Goal: Task Accomplishment & Management: Manage account settings

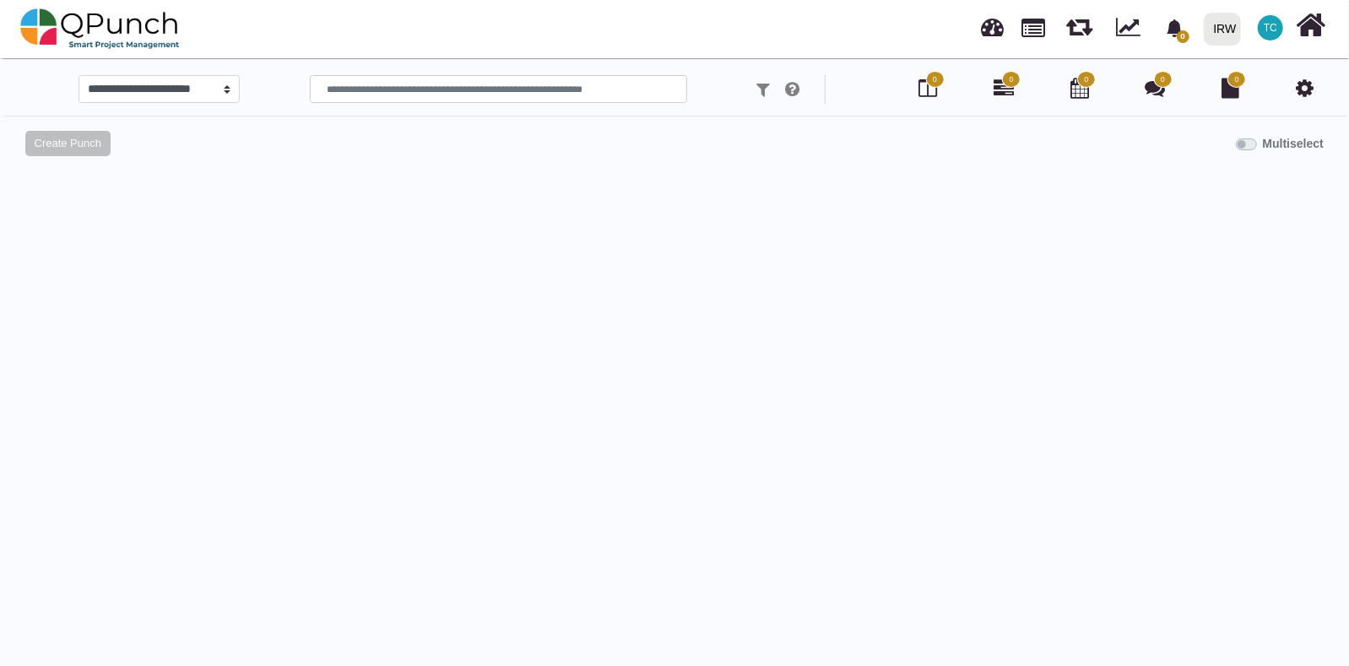
select select
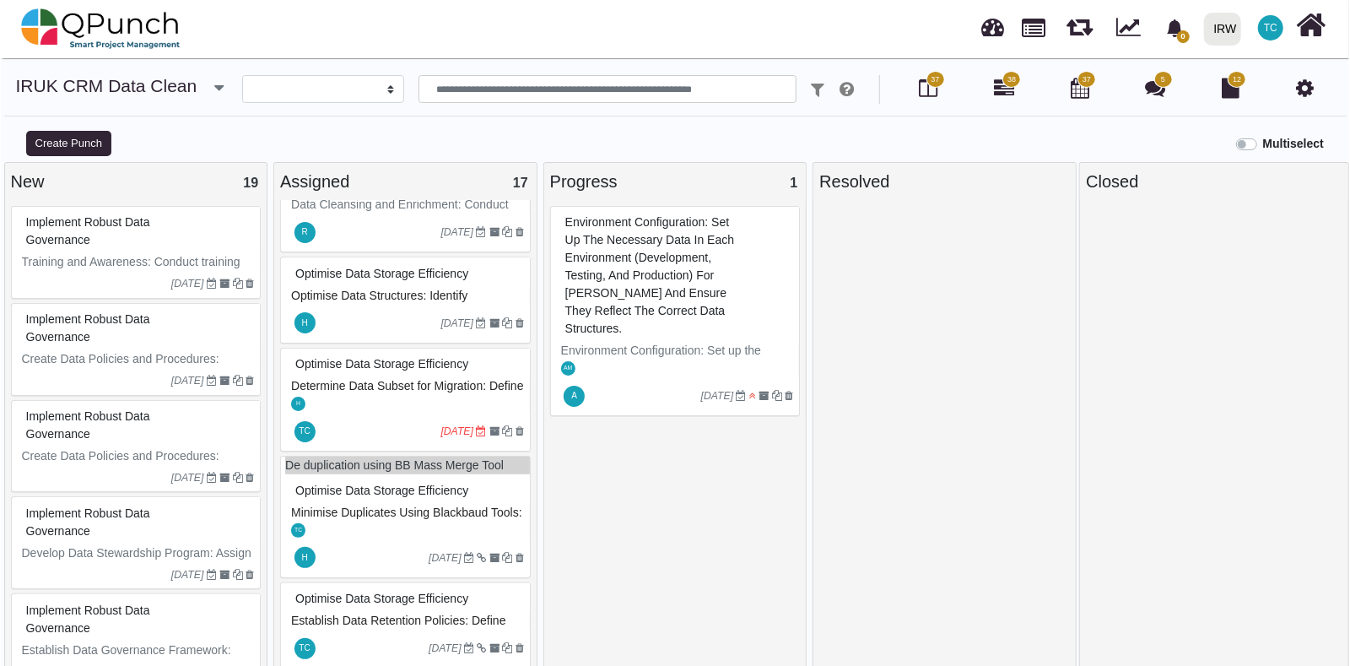
scroll to position [1087, 0]
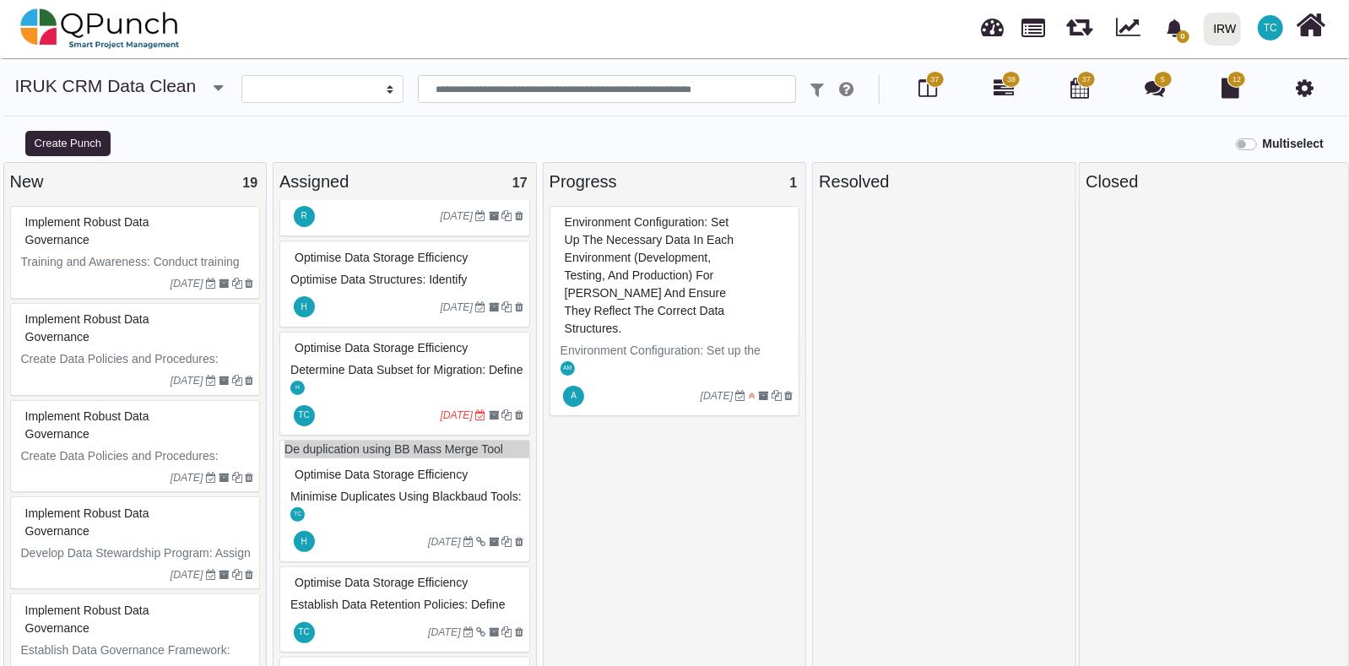
click at [354, 361] on div "Optimise Data Storage Efficiency" at bounding box center [406, 348] width 233 height 26
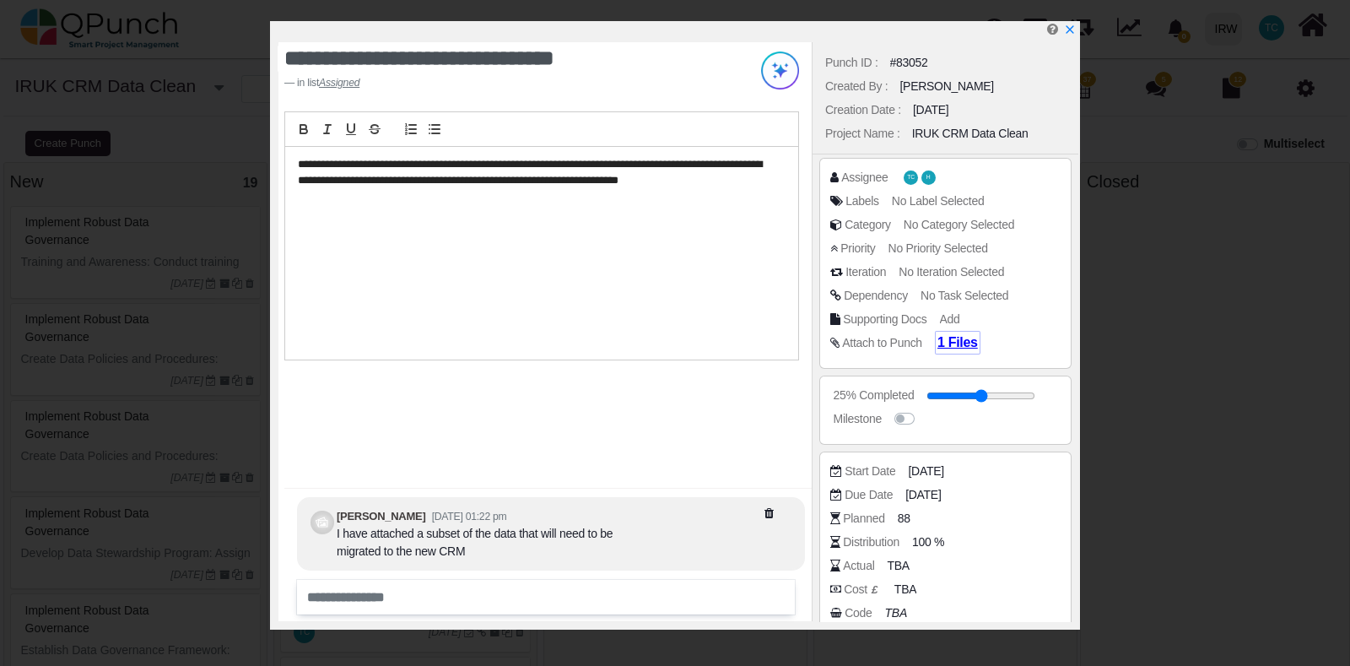
click at [958, 343] on span "1 Files" at bounding box center [958, 342] width 41 height 14
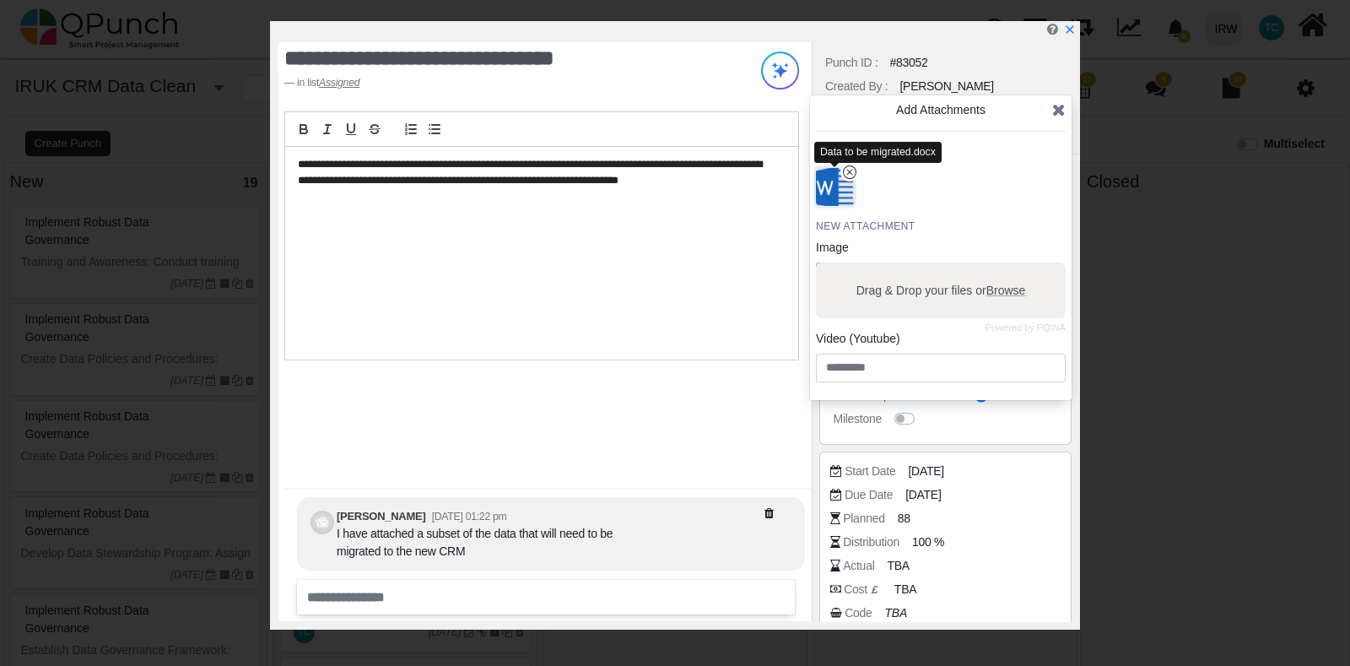
click at [823, 187] on img "button" at bounding box center [835, 187] width 44 height 44
click at [1004, 286] on span "Browse" at bounding box center [1006, 291] width 40 height 14
click at [1004, 268] on input "Drag & Drop your files or Browse" at bounding box center [941, 264] width 250 height 5
click at [842, 187] on img "button" at bounding box center [835, 187] width 44 height 44
click at [1057, 107] on icon at bounding box center [1059, 109] width 14 height 17
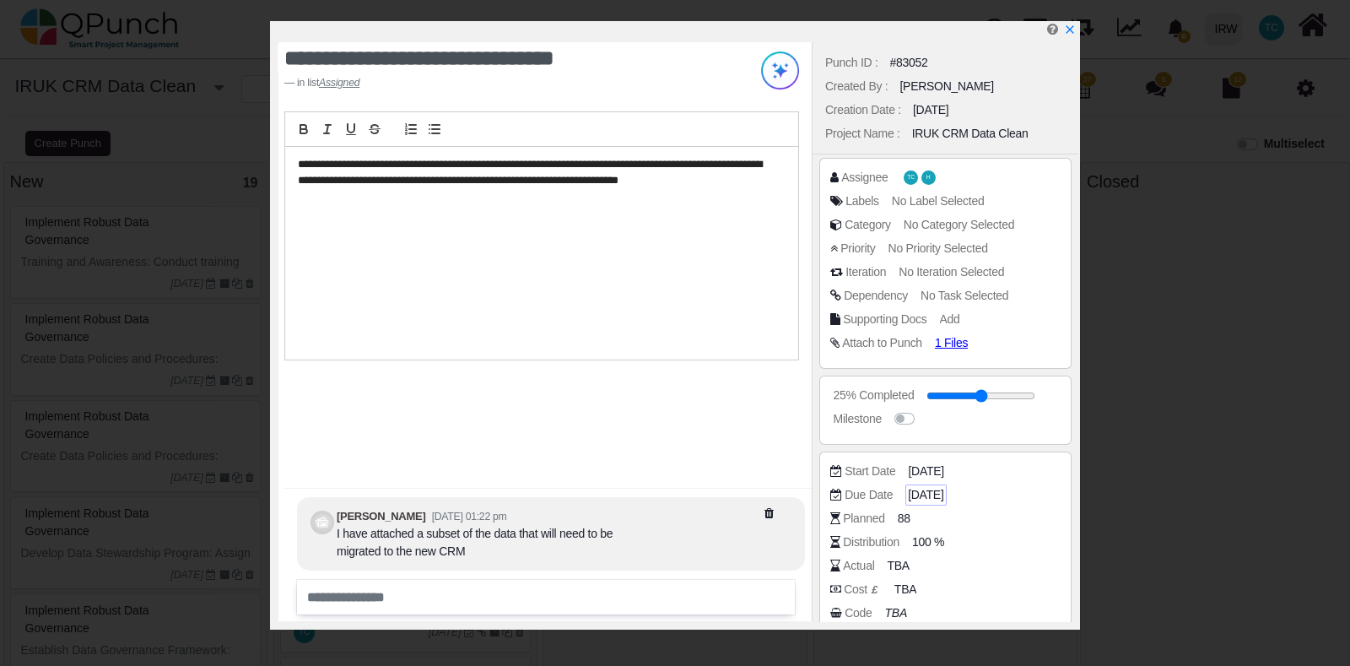
click at [923, 495] on span "[DATE]" at bounding box center [925, 495] width 35 height 18
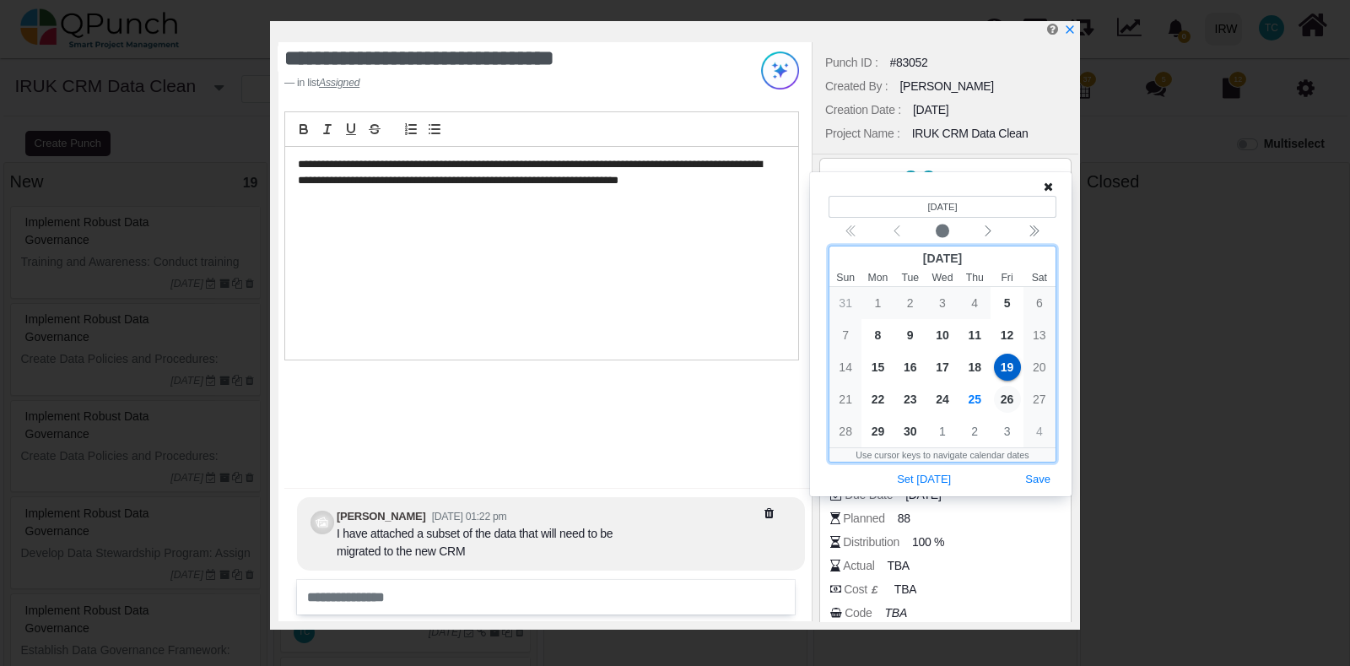
click at [1003, 392] on span "26" at bounding box center [1007, 399] width 27 height 27
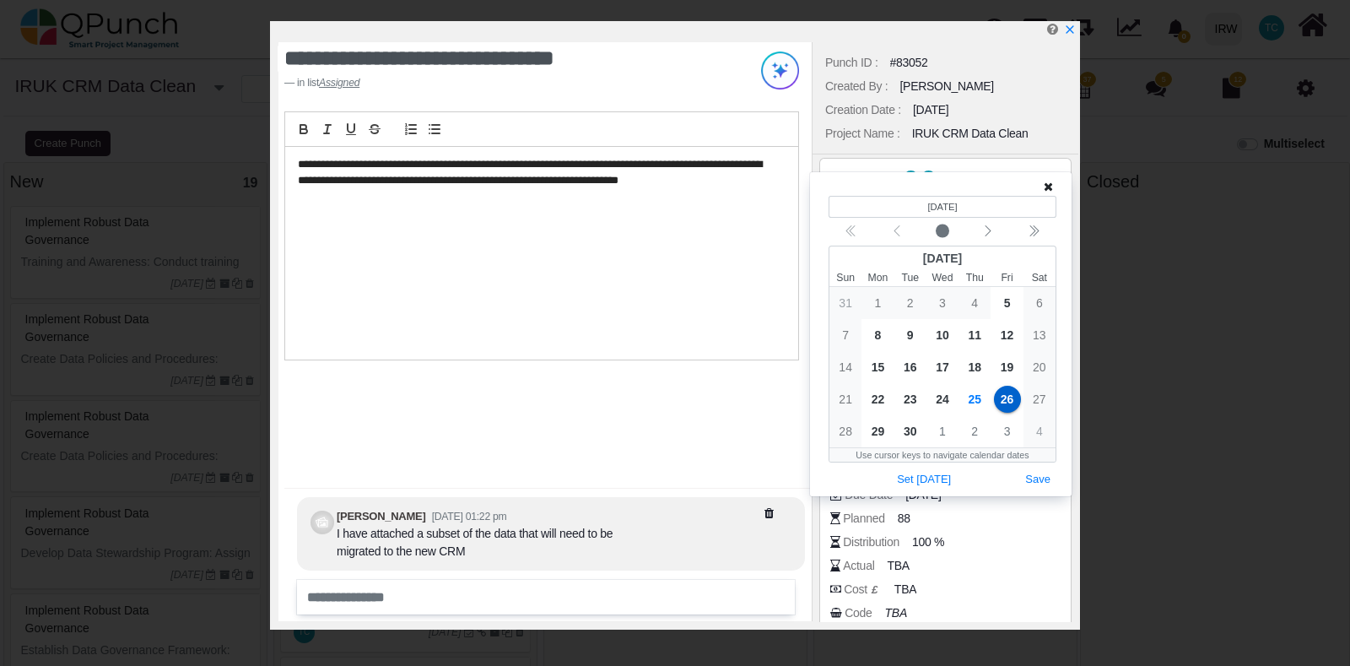
click at [715, 401] on div "**********" at bounding box center [544, 331] width 533 height 579
click at [1046, 479] on button "Save" at bounding box center [1037, 479] width 37 height 23
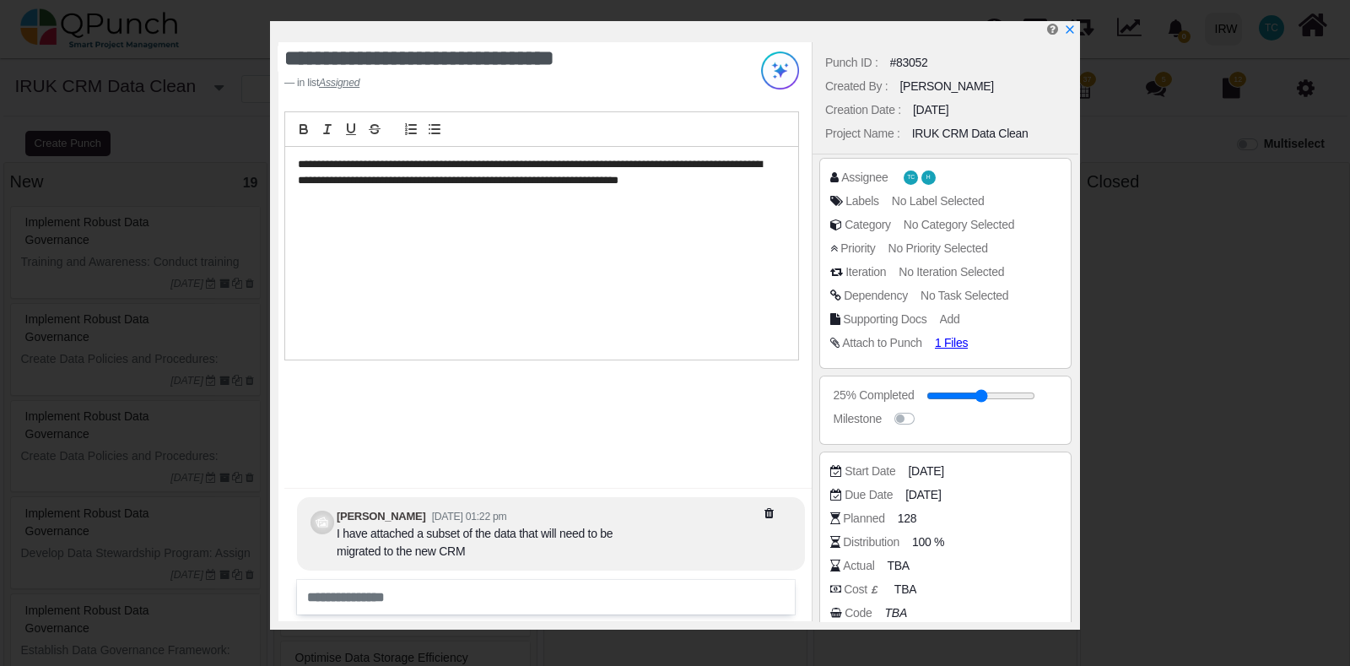
click at [306, 86] on footer "in list Assigned" at bounding box center [496, 82] width 424 height 15
click at [287, 81] on footer "in list Assigned" at bounding box center [496, 82] width 424 height 15
drag, startPoint x: 962, startPoint y: 398, endPoint x: 1008, endPoint y: 401, distance: 46.5
click at [1008, 399] on input "range" at bounding box center [983, 395] width 109 height 7
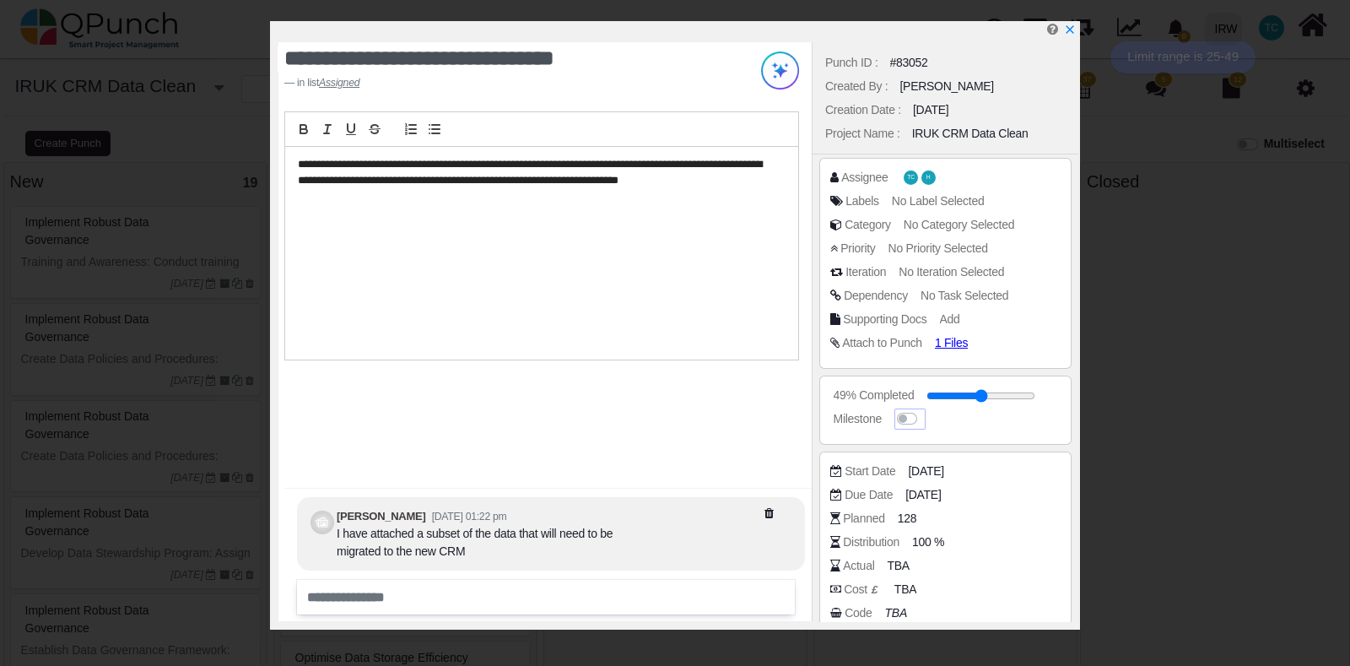
click at [923, 410] on label at bounding box center [923, 410] width 0 height 0
drag, startPoint x: 970, startPoint y: 392, endPoint x: 995, endPoint y: 397, distance: 25.0
click at [995, 397] on input "range" at bounding box center [983, 395] width 109 height 7
type input "**"
drag, startPoint x: 1073, startPoint y: 384, endPoint x: 1085, endPoint y: 436, distance: 53.8
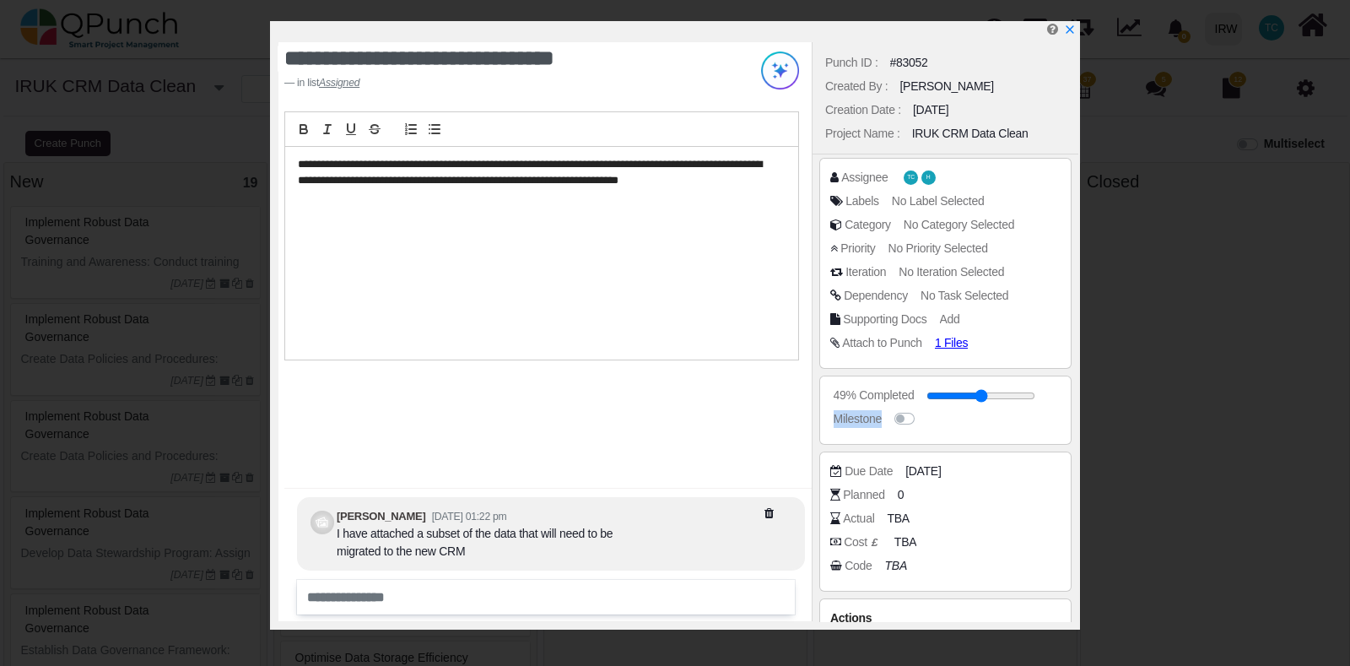
click at [1085, 436] on div "**********" at bounding box center [675, 333] width 1350 height 666
drag, startPoint x: 1076, startPoint y: 532, endPoint x: 1076, endPoint y: 598, distance: 65.8
click at [1076, 598] on div "Assignee TC H Labels No Label Selected Category No Category Selected Priority N…" at bounding box center [946, 419] width 266 height 531
click at [1078, 543] on div "**********" at bounding box center [675, 325] width 810 height 608
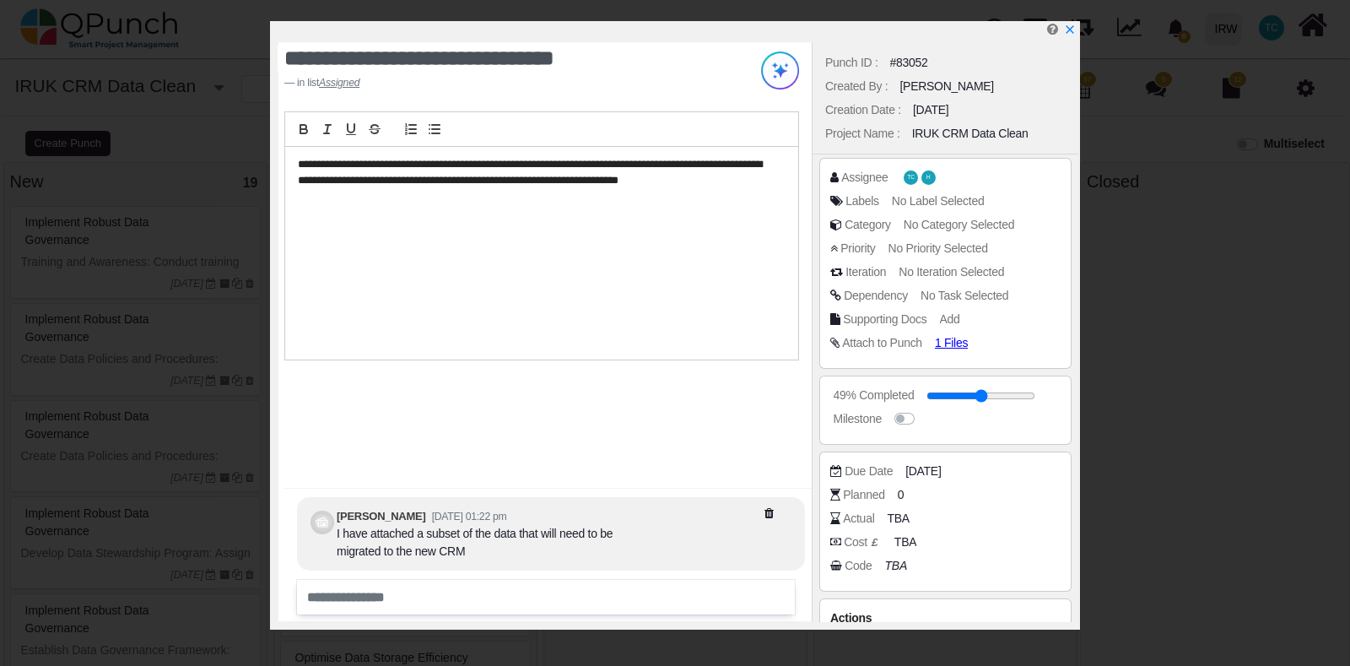
click at [1078, 543] on div "**********" at bounding box center [675, 325] width 810 height 608
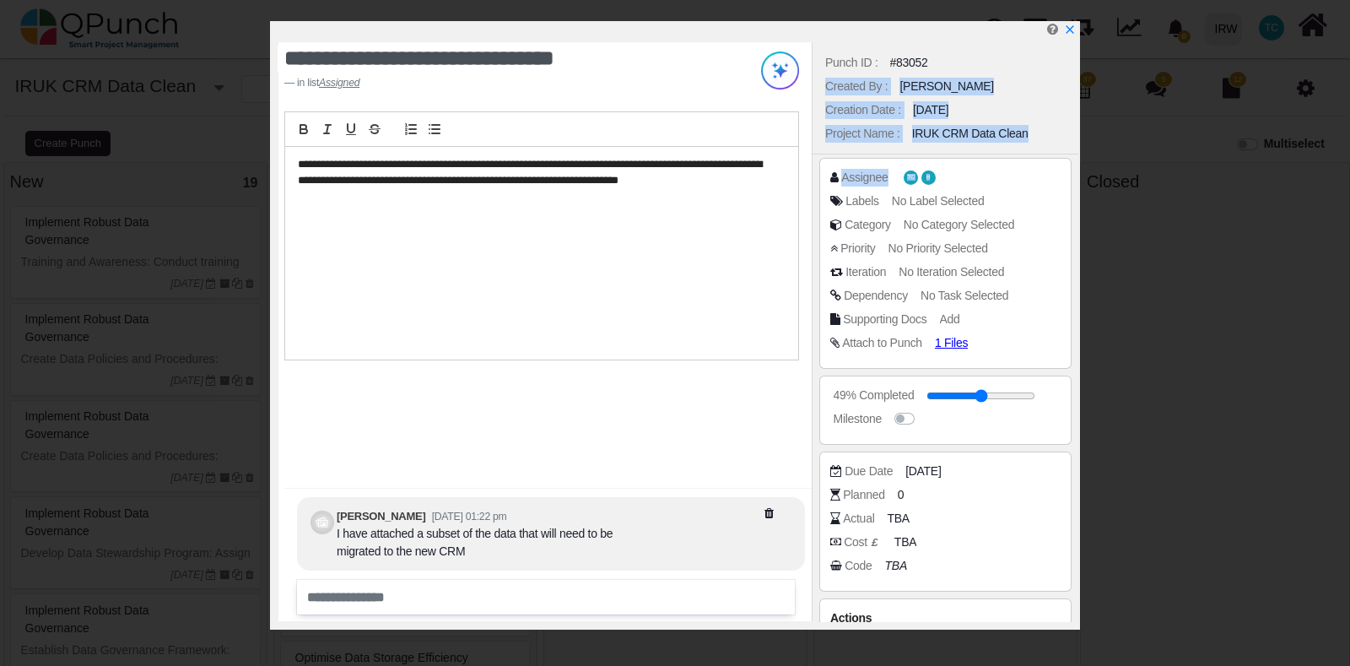
drag, startPoint x: 1076, startPoint y: 65, endPoint x: 1080, endPoint y: 181, distance: 116.5
click at [1080, 181] on div "**********" at bounding box center [675, 333] width 1350 height 666
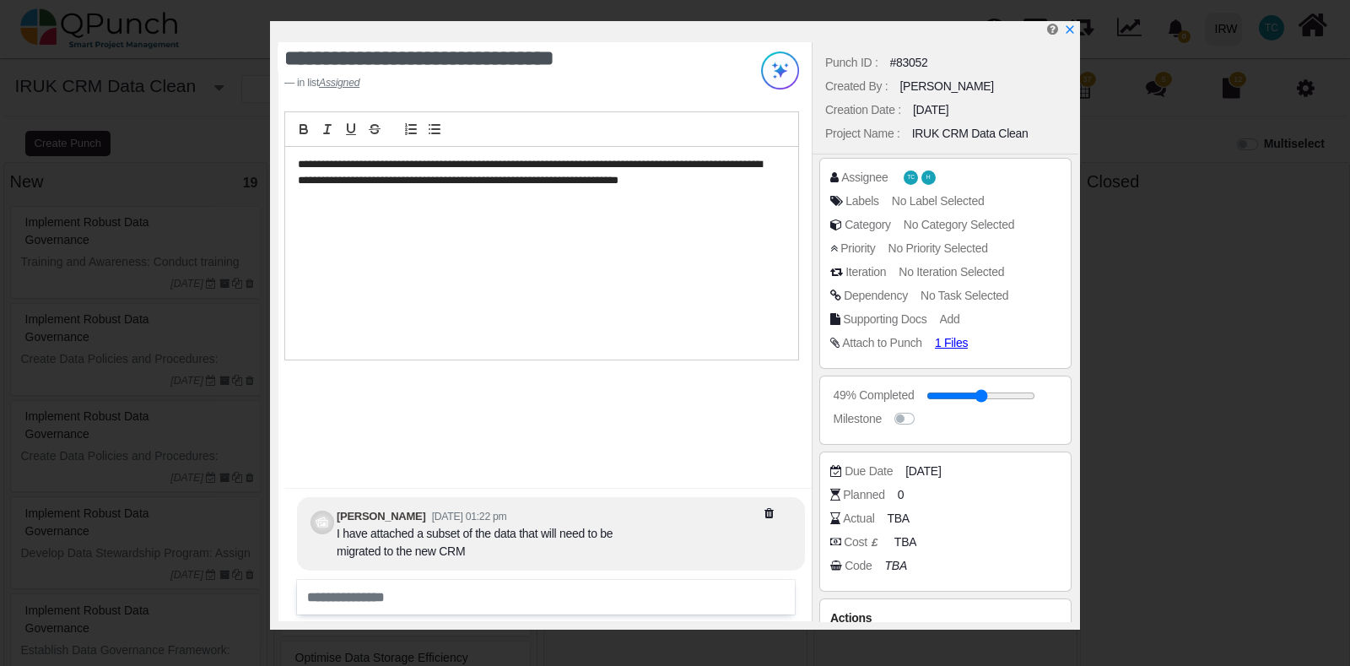
click at [1080, 181] on div "**********" at bounding box center [675, 333] width 1350 height 666
drag, startPoint x: 1080, startPoint y: 181, endPoint x: 1076, endPoint y: 246, distance: 64.3
click at [1076, 246] on div "**********" at bounding box center [675, 333] width 1350 height 666
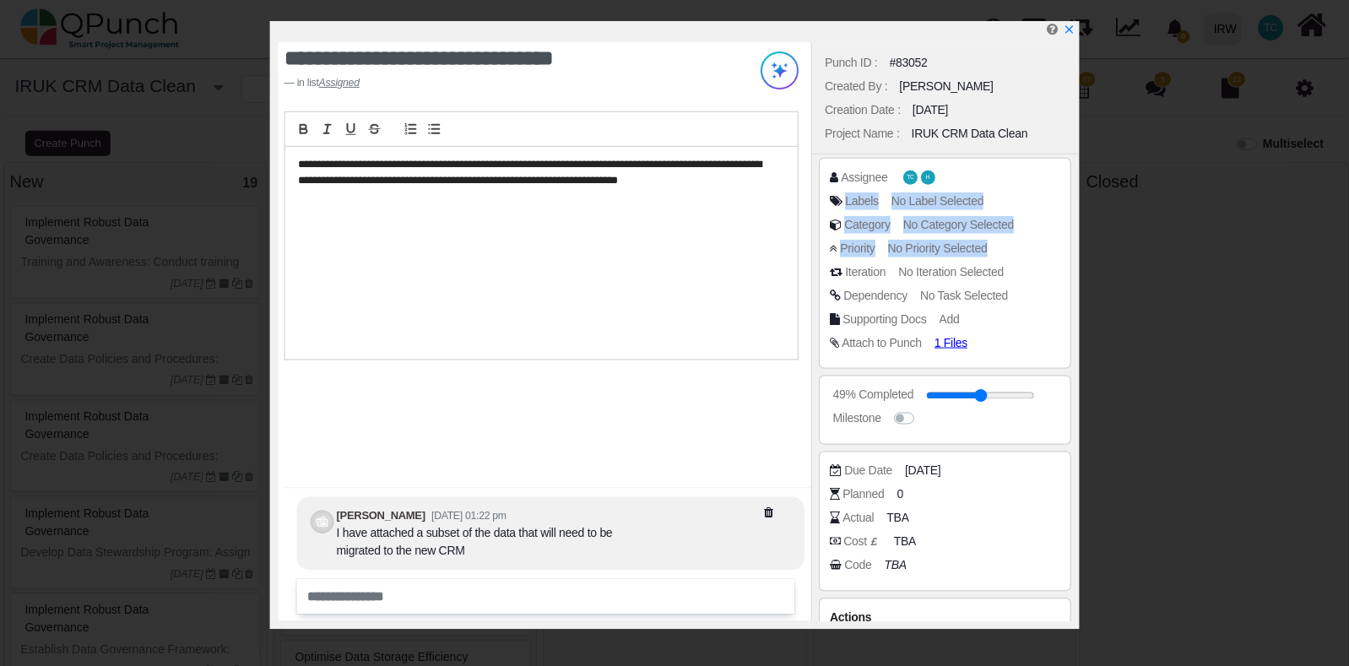
scroll to position [62, 0]
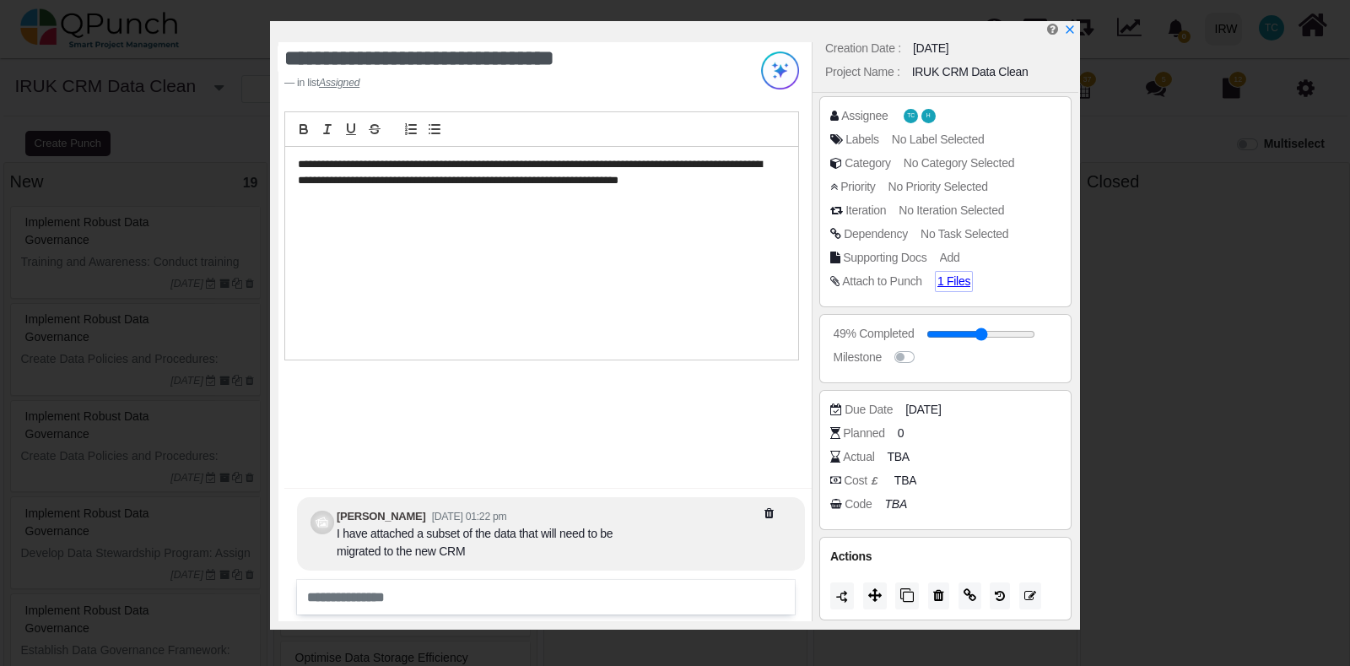
click at [954, 288] on div "1 Files" at bounding box center [954, 282] width 33 height 18
click at [954, 285] on span "1 Files" at bounding box center [958, 280] width 41 height 14
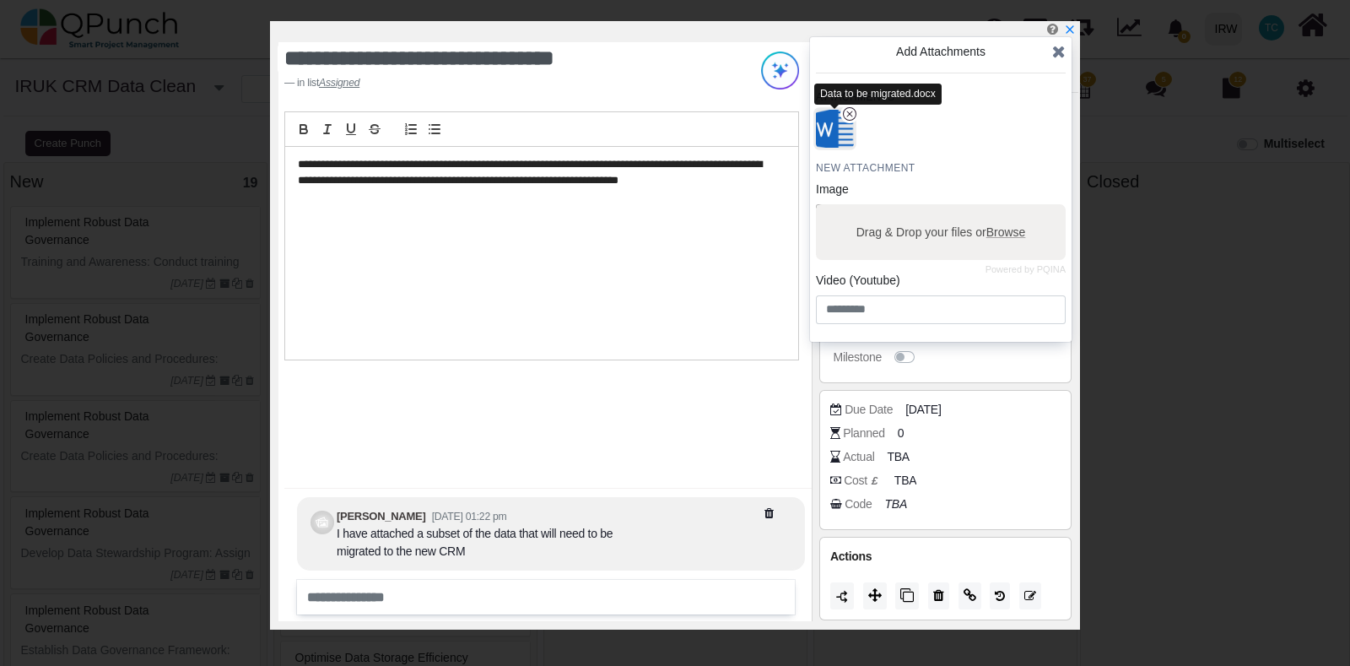
click at [830, 132] on img "button" at bounding box center [835, 129] width 44 height 44
click at [1059, 49] on icon at bounding box center [1059, 51] width 14 height 17
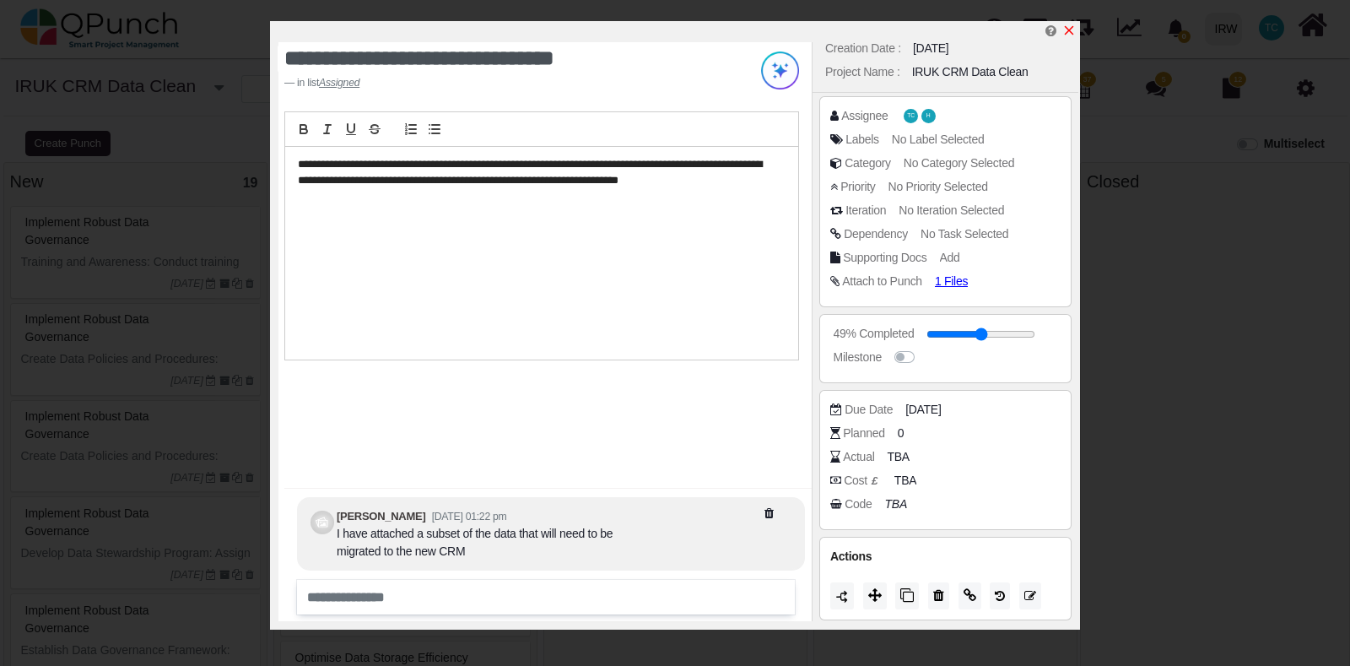
click at [1065, 31] on icon "x" at bounding box center [1069, 31] width 14 height 14
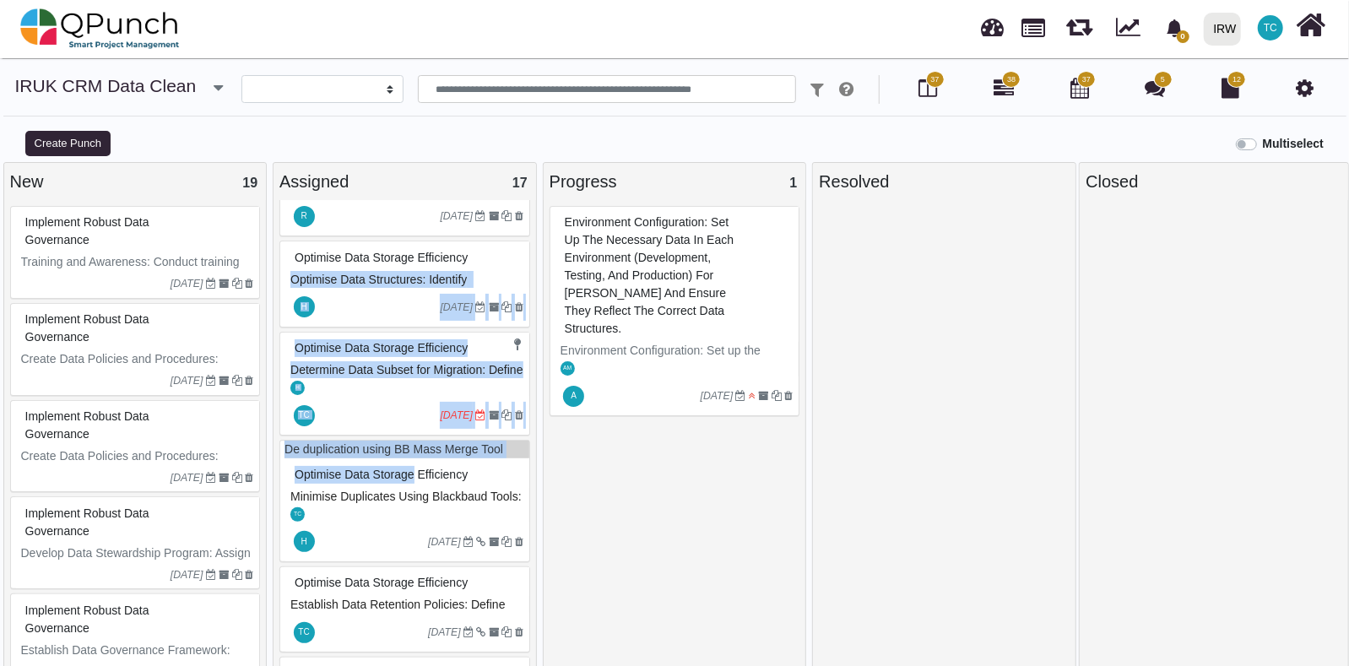
drag, startPoint x: 530, startPoint y: 505, endPoint x: 535, endPoint y: 309, distance: 195.8
click at [535, 309] on div "De duplication using BB Mass Merge Tool Approval and Purchase of the BB Mass Me…" at bounding box center [404, 434] width 262 height 468
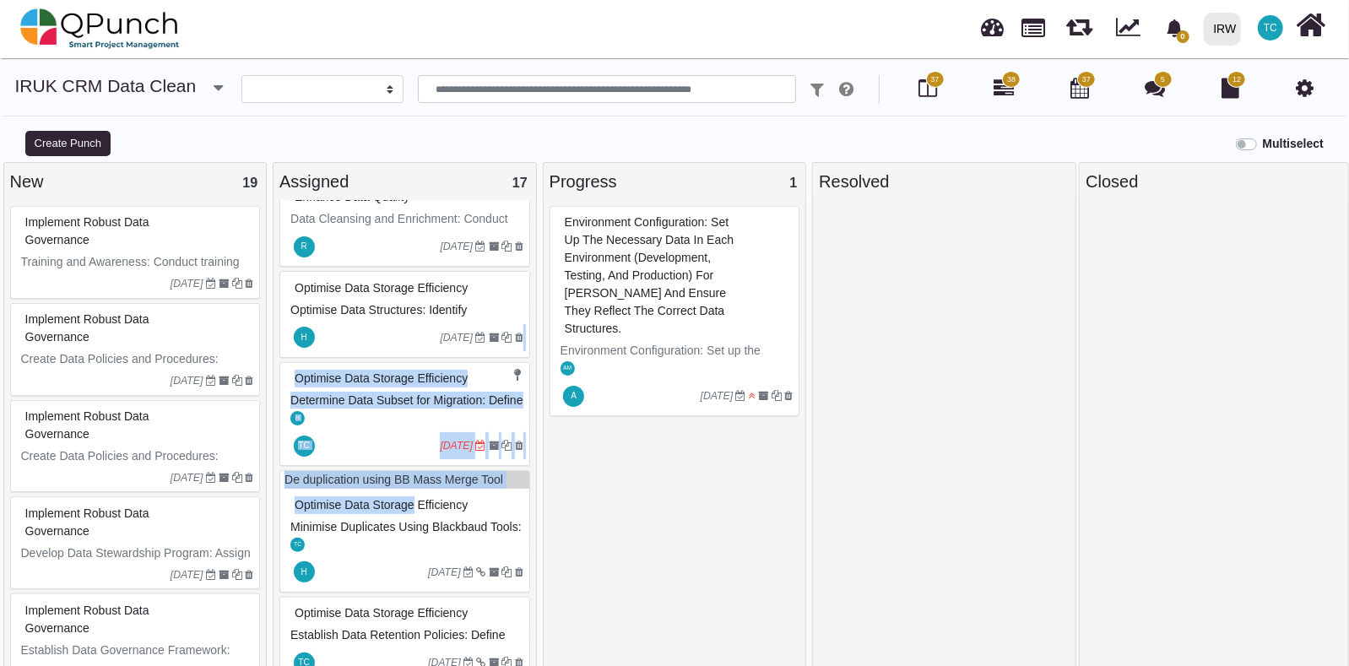
scroll to position [1123, 0]
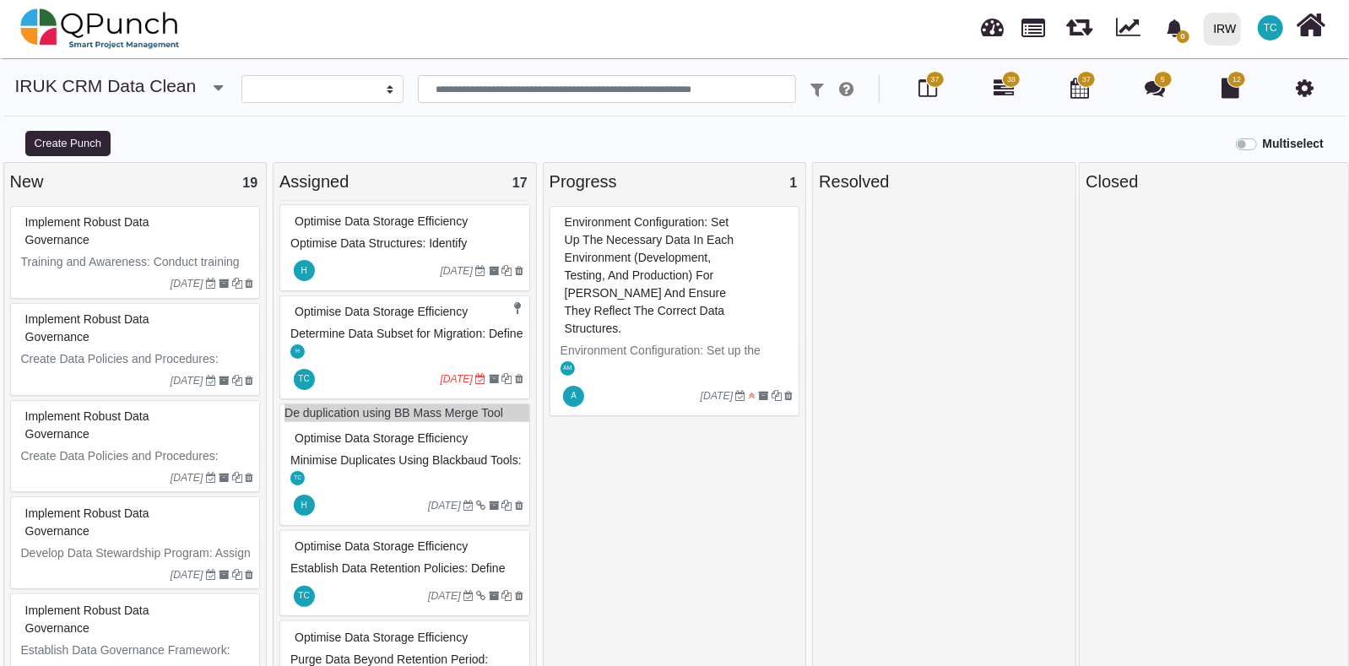
click at [418, 507] on span "Minimise Duplicates Using Blackbaud Tools: Leverage Blackbaud tools to identify…" at bounding box center [407, 486] width 235 height 67
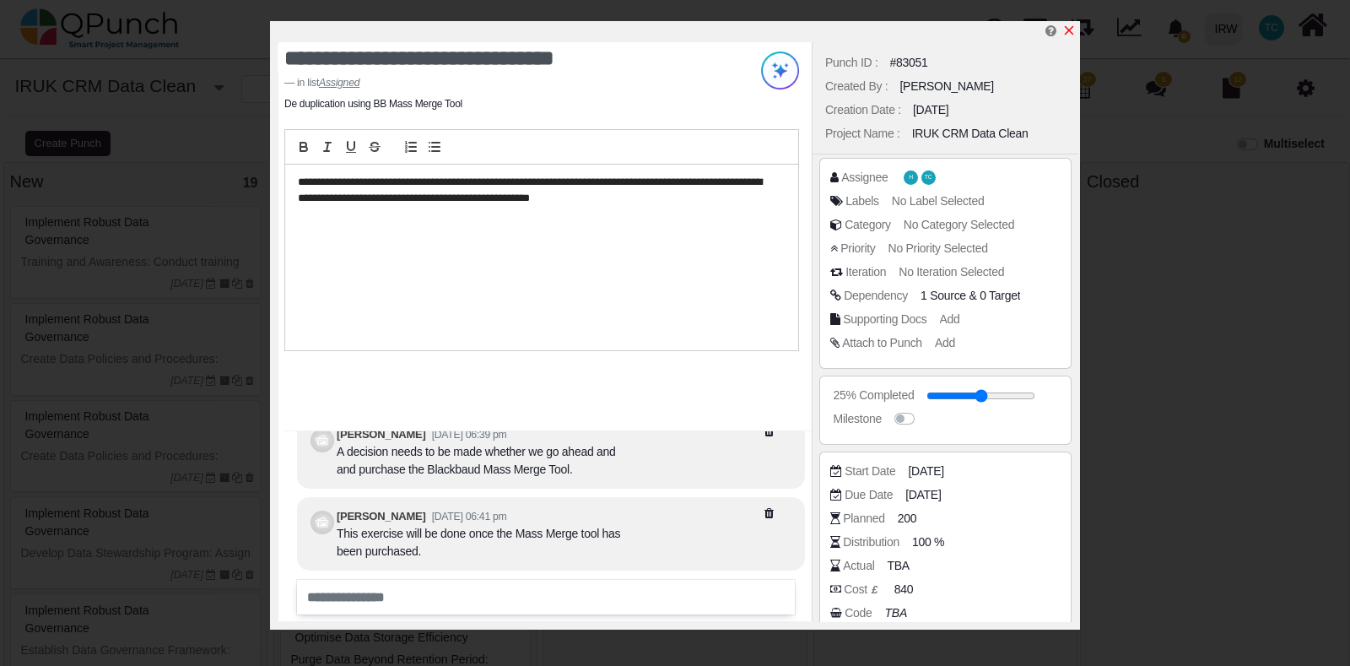
click at [1067, 30] on icon "x" at bounding box center [1069, 31] width 14 height 14
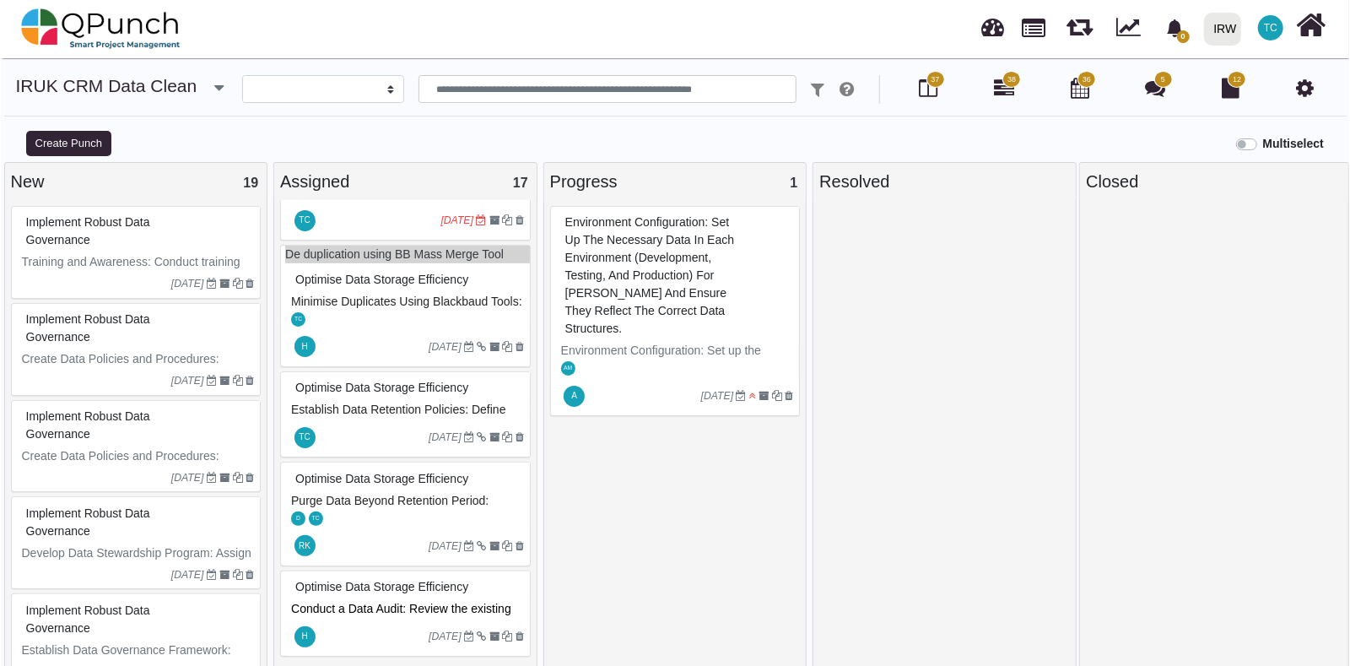
scroll to position [1382, 0]
click at [444, 375] on div "Optimise Data Storage Efficiency" at bounding box center [406, 388] width 233 height 26
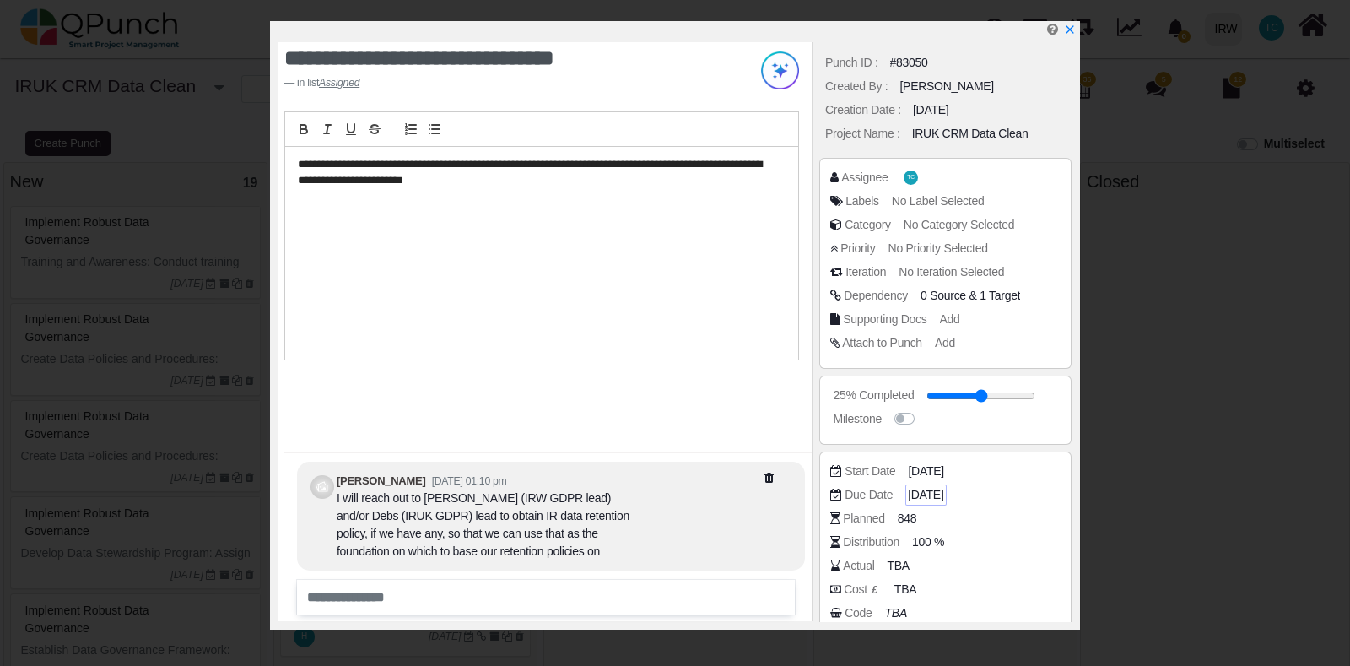
click at [935, 495] on span "[DATE]" at bounding box center [925, 495] width 35 height 18
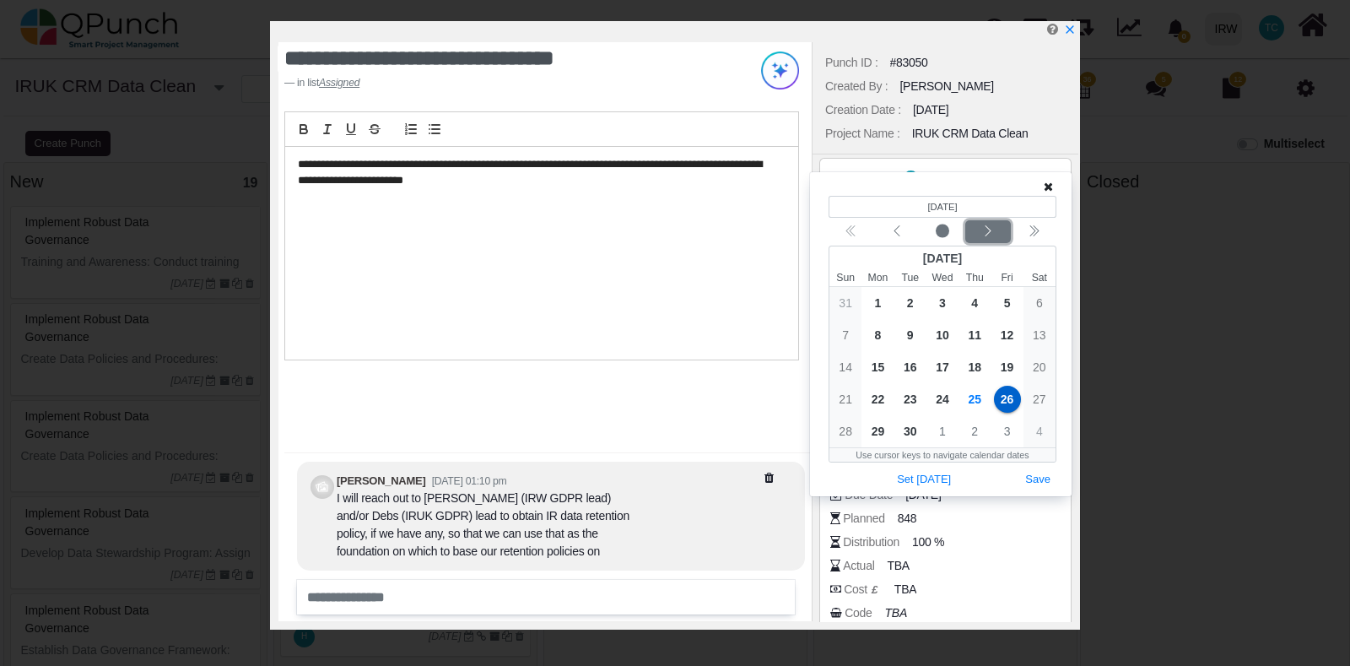
click at [998, 230] on div "Next month" at bounding box center [989, 232] width 40 height 17
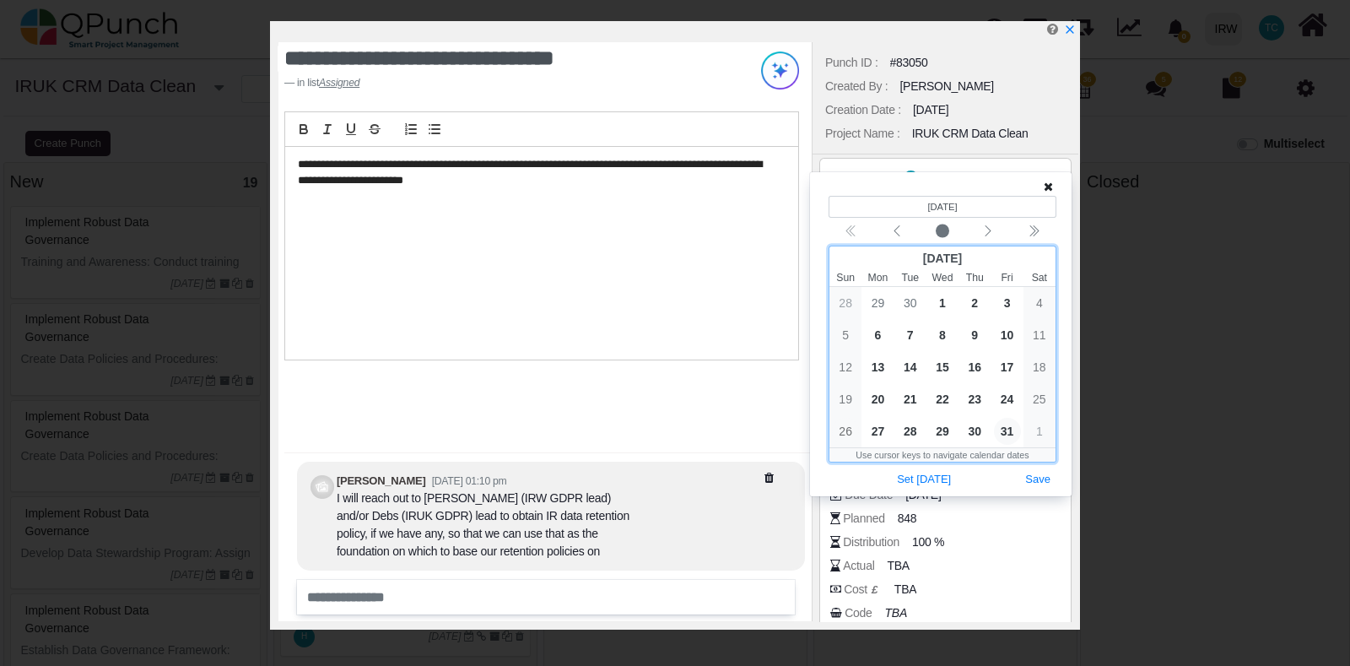
click at [1007, 427] on span "31" at bounding box center [1007, 431] width 27 height 27
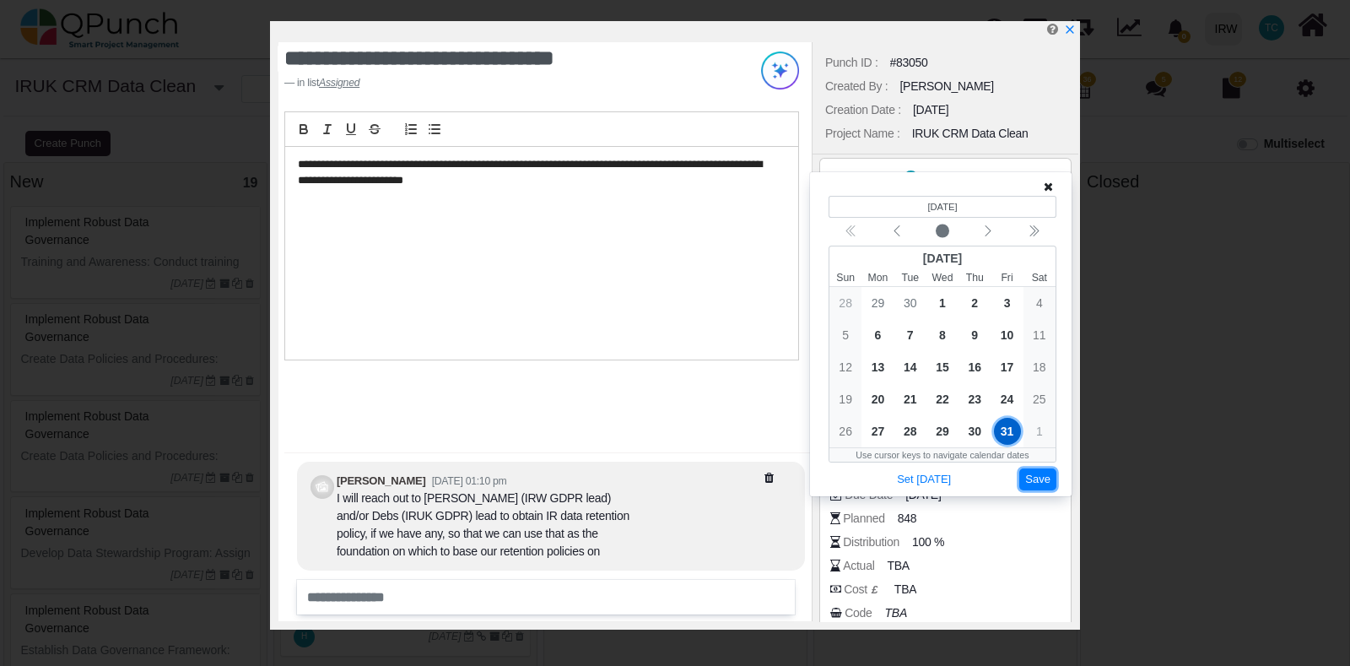
click at [1036, 481] on button "Save" at bounding box center [1037, 479] width 37 height 23
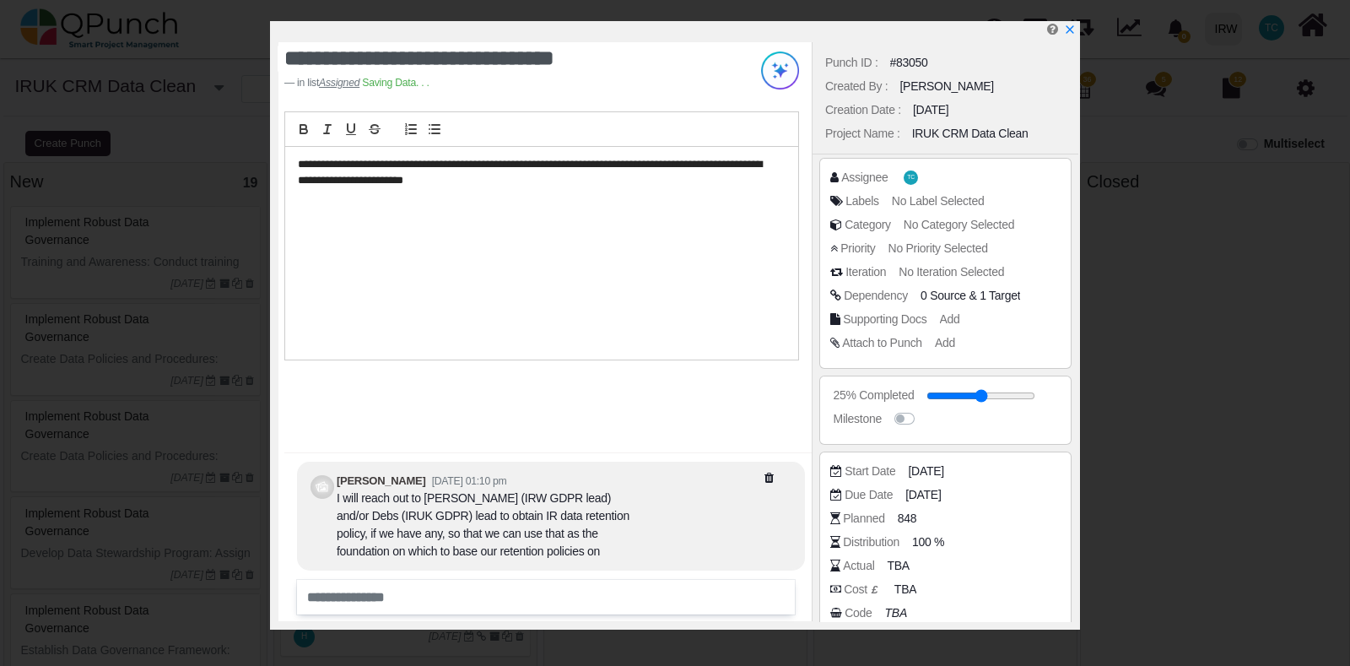
scroll to position [1366, 0]
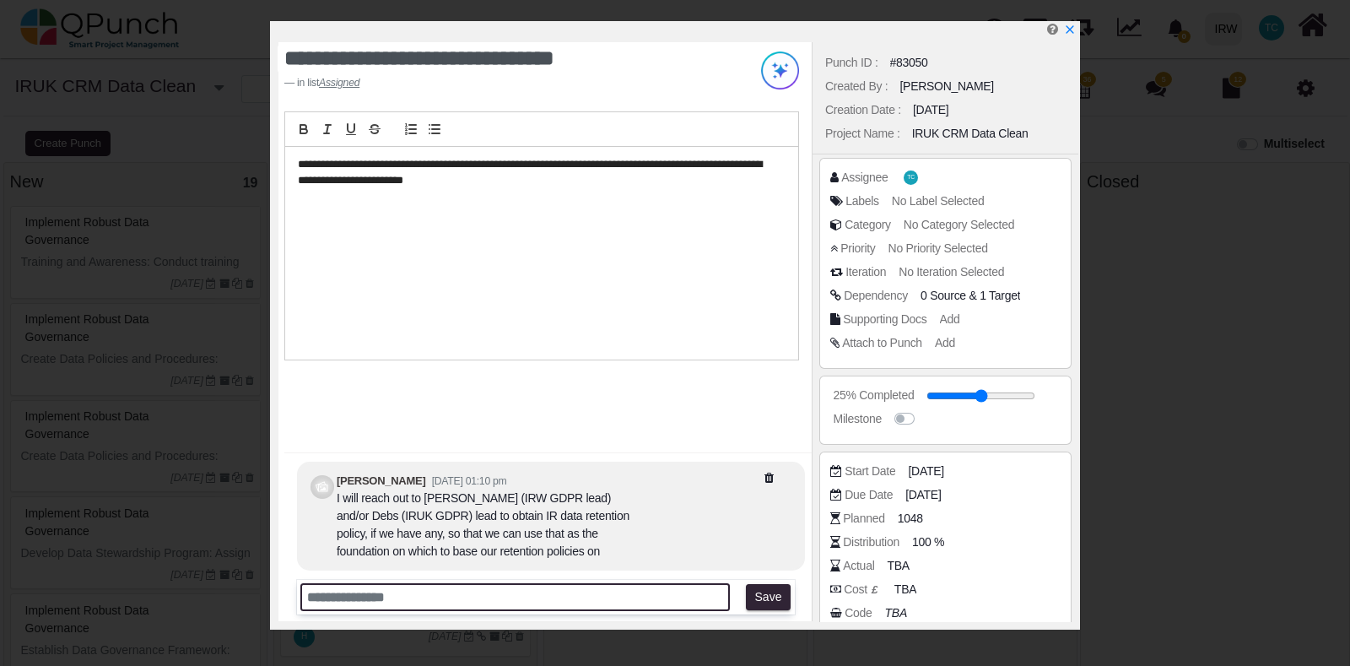
click at [502, 599] on input "text" at bounding box center [515, 597] width 430 height 28
